Goal: Information Seeking & Learning: Learn about a topic

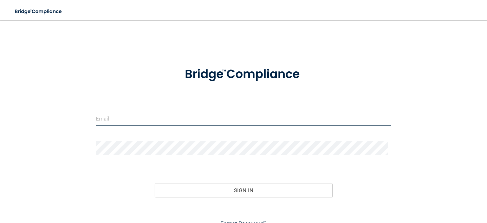
click at [120, 115] on input "email" at bounding box center [244, 118] width 296 height 14
click at [135, 117] on input "email" at bounding box center [244, 118] width 296 height 14
type input "[EMAIL_ADDRESS][DOMAIN_NAME]"
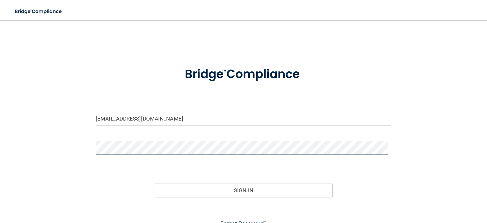
click at [155, 183] on button "Sign In" at bounding box center [243, 190] width 177 height 14
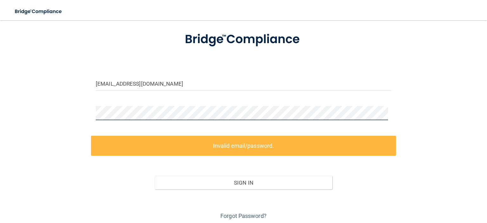
scroll to position [58, 0]
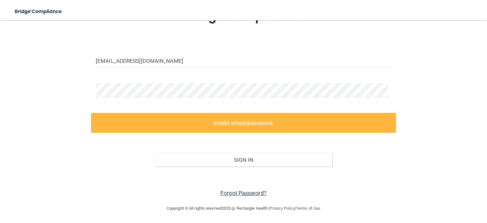
click at [231, 190] on link "Forgot Password?" at bounding box center [243, 193] width 46 height 7
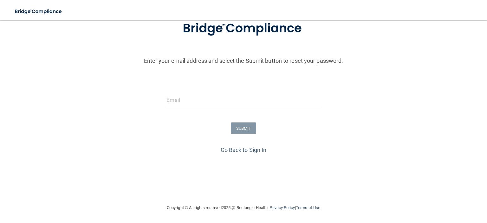
drag, startPoint x: 263, startPoint y: 109, endPoint x: 261, endPoint y: 100, distance: 9.0
click at [263, 109] on div at bounding box center [243, 102] width 163 height 19
click at [261, 99] on input "email" at bounding box center [244, 100] width 154 height 14
type input "[EMAIL_ADDRESS][DOMAIN_NAME]"
click at [242, 126] on button "SUBMIT" at bounding box center [244, 128] width 26 height 12
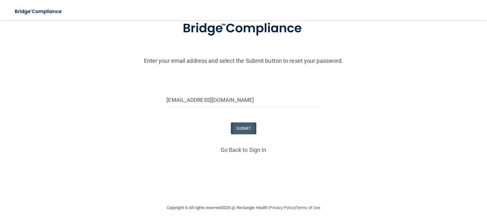
scroll to position [0, 0]
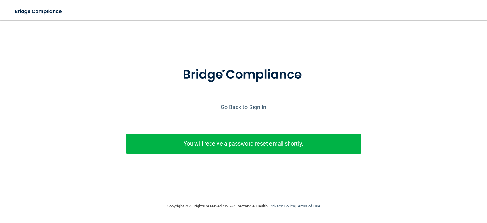
click at [247, 140] on p "You will receive a password reset email shortly." at bounding box center [244, 143] width 226 height 10
click at [246, 143] on p "You will receive a password reset email shortly." at bounding box center [244, 143] width 226 height 10
click at [236, 108] on link "Go Back to Sign In" at bounding box center [244, 107] width 46 height 7
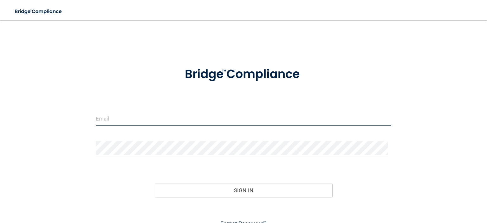
click at [195, 117] on input "email" at bounding box center [244, 118] width 296 height 14
type input "[EMAIL_ADDRESS][DOMAIN_NAME]"
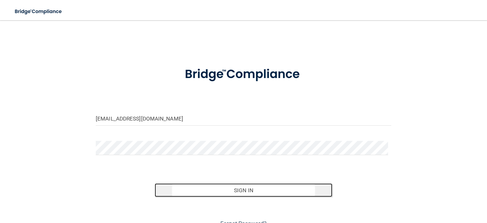
click at [237, 191] on button "Sign In" at bounding box center [243, 190] width 177 height 14
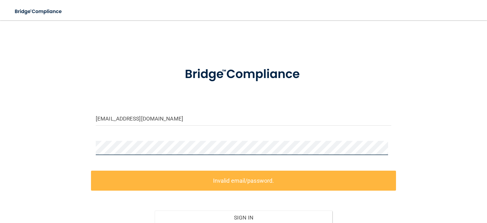
click at [61, 160] on div "[EMAIL_ADDRESS][DOMAIN_NAME] Invalid email/password. You don't have permission …" at bounding box center [244, 141] width 462 height 229
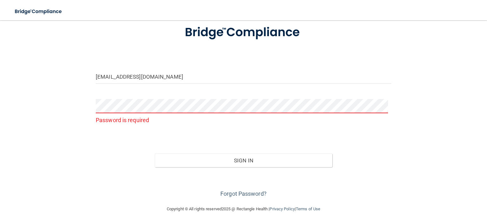
scroll to position [43, 0]
click at [240, 195] on link "Forgot Password?" at bounding box center [243, 193] width 46 height 7
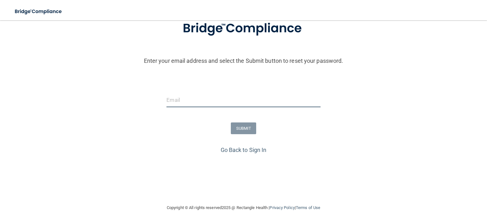
click at [244, 105] on input "email" at bounding box center [244, 100] width 154 height 14
type input "[EMAIL_ADDRESS][DOMAIN_NAME]"
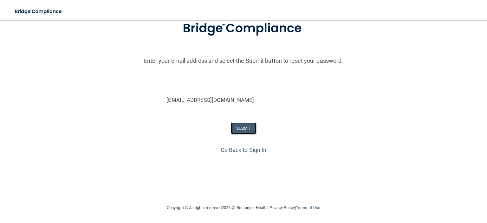
click at [243, 125] on button "SUBMIT" at bounding box center [244, 128] width 26 height 12
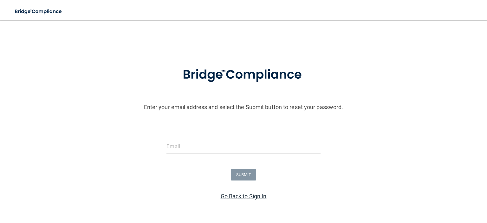
click at [253, 195] on link "Go Back to Sign In" at bounding box center [244, 196] width 46 height 7
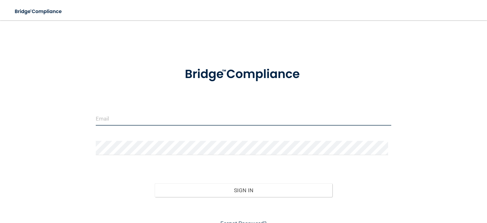
click at [172, 124] on input "email" at bounding box center [244, 118] width 296 height 14
type input "[EMAIL_ADDRESS][DOMAIN_NAME]"
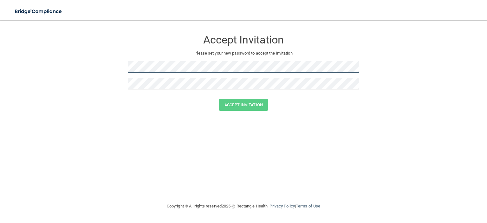
click at [34, 85] on form "Accept Invitation Please set your new password to accept the invitation Accept …" at bounding box center [244, 73] width 462 height 92
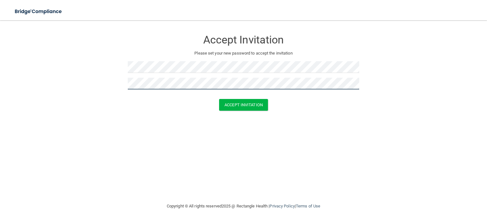
click at [219, 99] on button "Accept Invitation" at bounding box center [243, 105] width 49 height 12
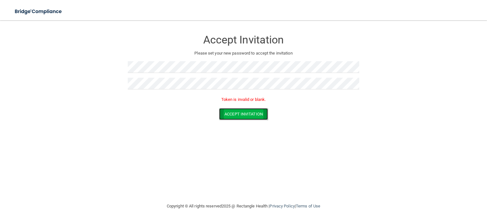
click at [240, 112] on button "Accept Invitation" at bounding box center [243, 114] width 49 height 12
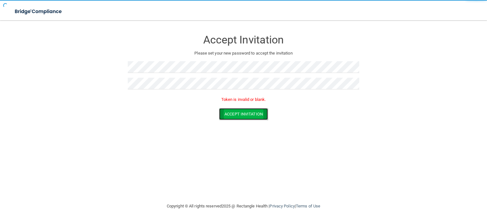
click at [240, 112] on button "Accept Invitation" at bounding box center [243, 114] width 49 height 12
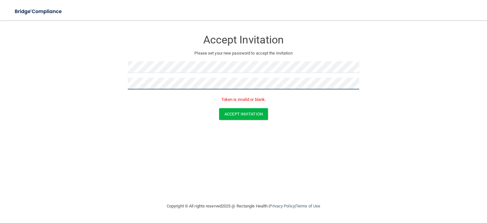
click at [30, 97] on form "Accept Invitation Please set your new password to accept the invitation Token i…" at bounding box center [244, 77] width 462 height 101
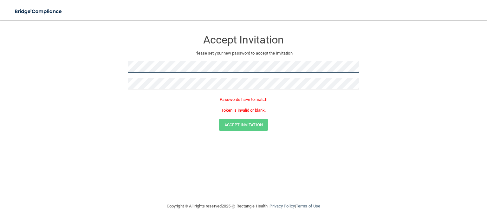
click at [8, 52] on main "Accept Invitation Please set your new password to accept the invitation Passwor…" at bounding box center [243, 121] width 487 height 203
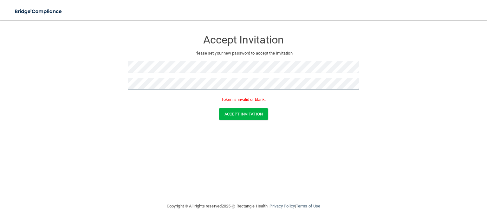
click at [219, 108] on button "Accept Invitation" at bounding box center [243, 114] width 49 height 12
click at [247, 106] on div "Token is invalid or blank." at bounding box center [244, 101] width 232 height 14
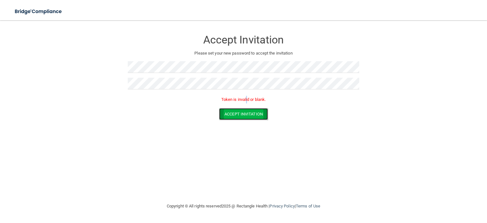
click at [245, 114] on button "Accept Invitation" at bounding box center [243, 114] width 49 height 12
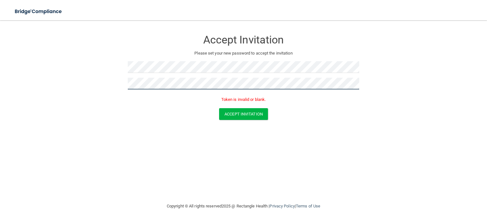
click at [0, 52] on main "Accept Invitation Please set your new password to accept the invitation Token i…" at bounding box center [243, 121] width 487 height 203
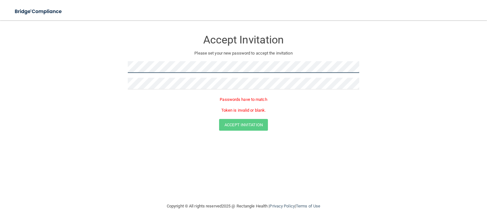
click at [30, 55] on form "Accept Invitation Please set your new password to accept the invitation Passwor…" at bounding box center [244, 83] width 462 height 112
click at [174, 90] on div at bounding box center [244, 86] width 232 height 16
click at [211, 60] on div "Accept Invitation Please set your new password to accept the invitation Passwor…" at bounding box center [244, 73] width 232 height 92
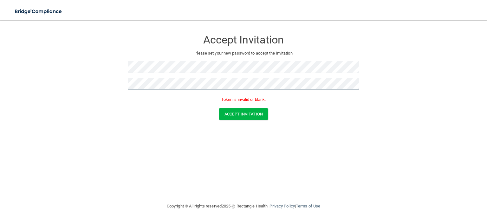
click at [219, 108] on button "Accept Invitation" at bounding box center [243, 114] width 49 height 12
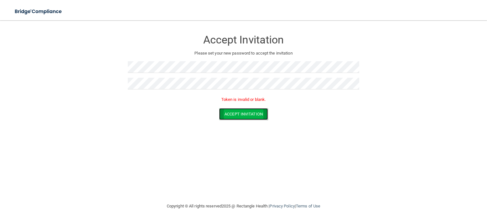
click at [240, 113] on button "Accept Invitation" at bounding box center [243, 114] width 49 height 12
click at [240, 114] on button "Accept Invitation" at bounding box center [243, 114] width 49 height 12
click at [39, 14] on img at bounding box center [39, 11] width 58 height 13
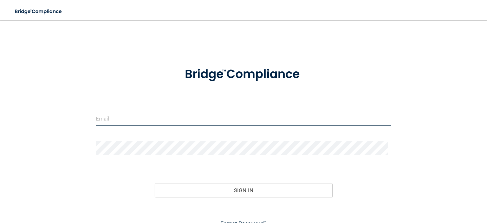
click at [233, 115] on input "email" at bounding box center [244, 118] width 296 height 14
click at [129, 116] on input "email" at bounding box center [244, 118] width 296 height 14
type input "[EMAIL_ADDRESS][DOMAIN_NAME]"
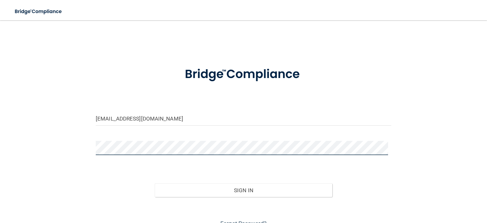
click at [155, 183] on button "Sign In" at bounding box center [243, 190] width 177 height 14
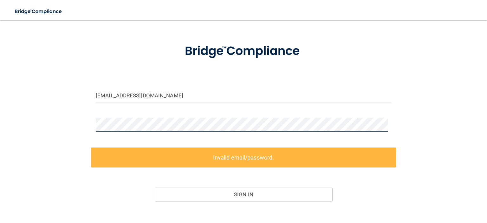
scroll to position [58, 0]
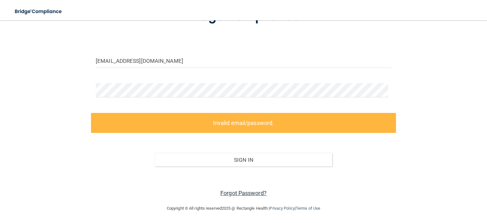
click at [249, 192] on link "Forgot Password?" at bounding box center [243, 193] width 46 height 7
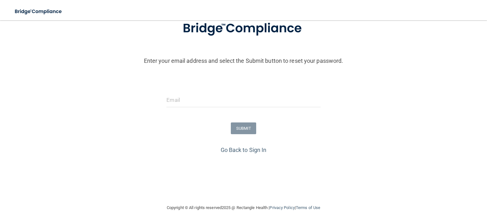
click at [182, 110] on div at bounding box center [243, 102] width 163 height 19
click at [182, 103] on input "email" at bounding box center [244, 100] width 154 height 14
type input "[EMAIL_ADDRESS][DOMAIN_NAME]"
click at [237, 129] on button "SUBMIT" at bounding box center [244, 128] width 26 height 12
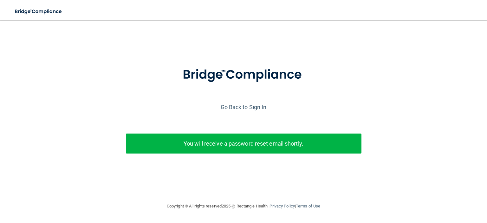
click at [242, 142] on p "You will receive a password reset email shortly." at bounding box center [244, 143] width 226 height 10
click at [249, 105] on link "Go Back to Sign In" at bounding box center [244, 107] width 46 height 7
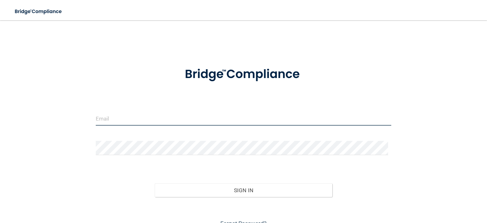
click at [115, 115] on input "email" at bounding box center [244, 118] width 296 height 14
type input "[EMAIL_ADDRESS][DOMAIN_NAME]"
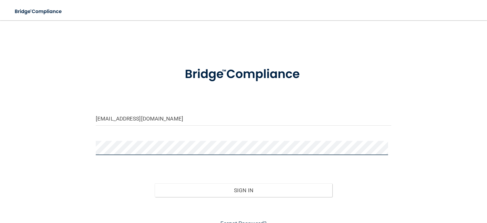
click at [155, 183] on button "Sign In" at bounding box center [243, 190] width 177 height 14
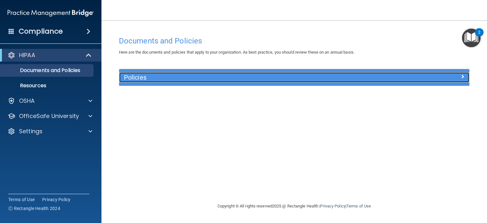
click at [351, 82] on div "Policies" at bounding box center [250, 77] width 263 height 10
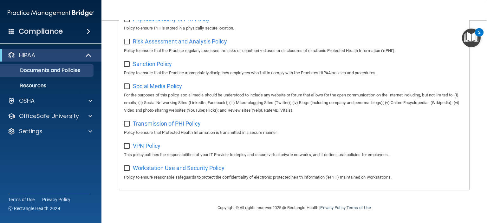
scroll to position [425, 0]
click at [89, 32] on span at bounding box center [89, 32] width 4 height 8
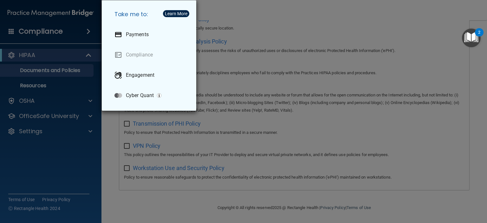
click at [85, 66] on div "Take me to: Payments Compliance Engagement Cyber Quant" at bounding box center [243, 111] width 487 height 223
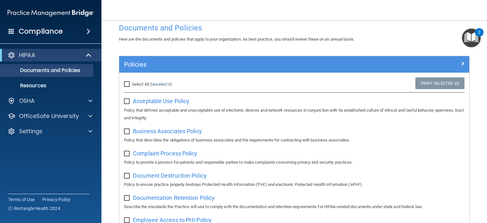
scroll to position [0, 0]
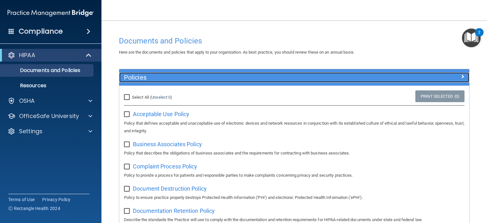
click at [225, 76] on h5 "Policies" at bounding box center [250, 77] width 253 height 7
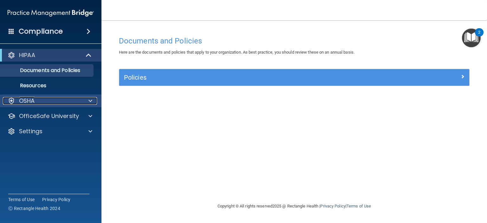
click at [83, 102] on div at bounding box center [90, 101] width 16 height 8
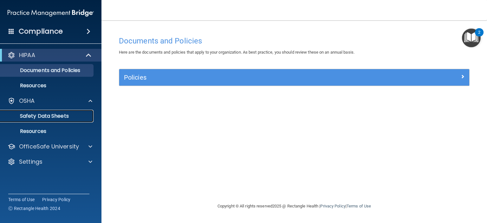
click at [31, 111] on link "Safety Data Sheets" at bounding box center [44, 116] width 100 height 13
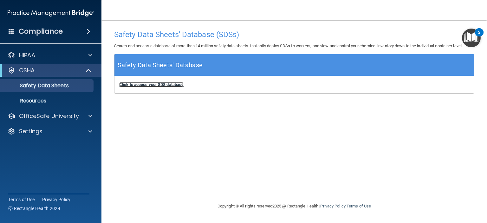
click at [150, 85] on b "Click to access your SDS database" at bounding box center [151, 84] width 64 height 5
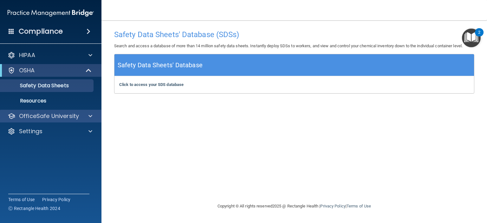
click at [62, 110] on div "OfficeSafe University" at bounding box center [51, 116] width 102 height 13
click at [67, 117] on p "OfficeSafe University" at bounding box center [49, 116] width 60 height 8
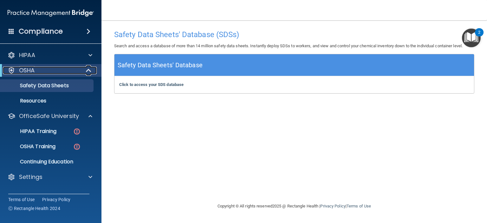
click at [87, 70] on span at bounding box center [89, 71] width 5 height 8
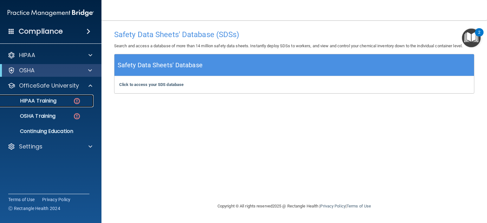
click at [47, 102] on p "HIPAA Training" at bounding box center [30, 101] width 52 height 6
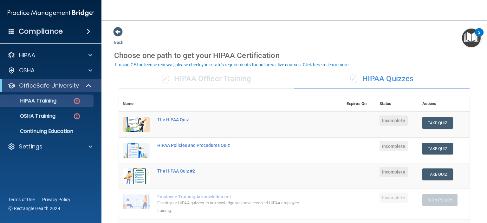
click at [217, 79] on div "✓ HIPAA Officer Training" at bounding box center [206, 78] width 175 height 19
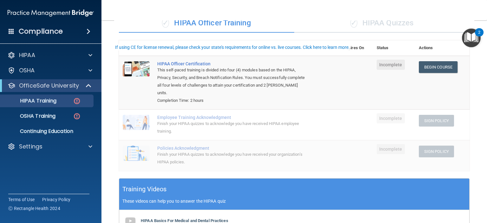
scroll to position [63, 0]
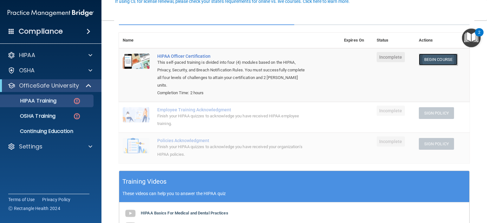
click at [430, 59] on link "Begin Course" at bounding box center [438, 60] width 39 height 12
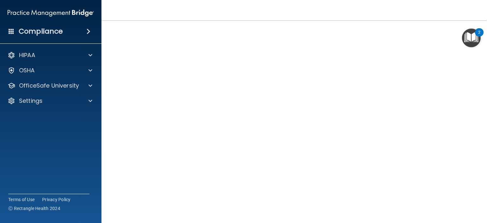
scroll to position [60, 0]
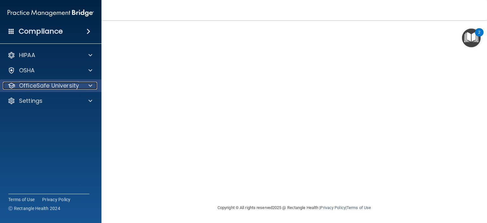
click at [91, 84] on span at bounding box center [91, 86] width 4 height 8
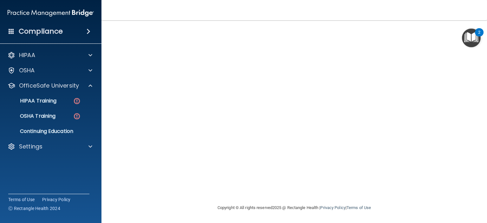
scroll to position [28, 0]
